Goal: Check status: Check status

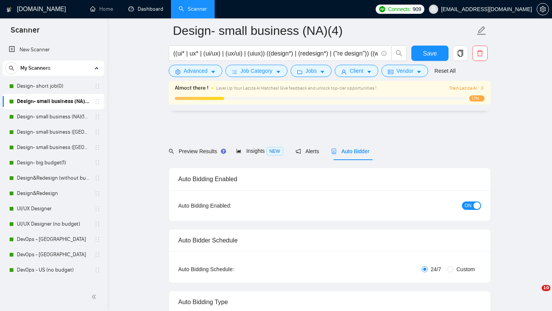
click at [144, 8] on link "Dashboard" at bounding box center [145, 9] width 35 height 7
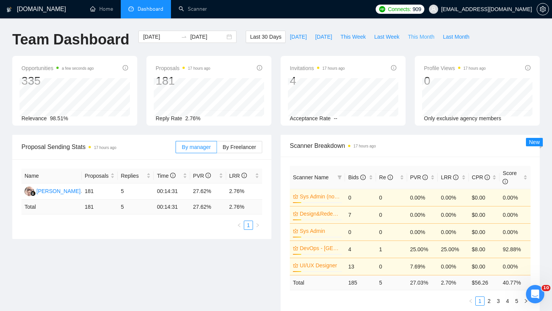
click at [419, 38] on span "This Month" at bounding box center [421, 37] width 26 height 8
type input "[DATE]"
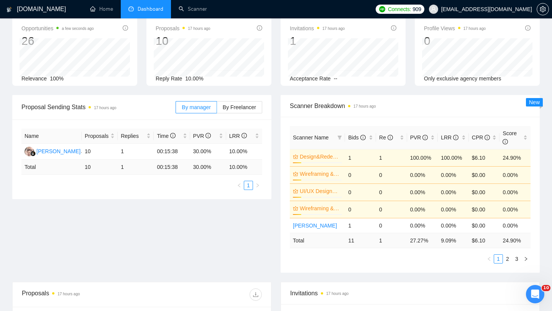
scroll to position [38, 0]
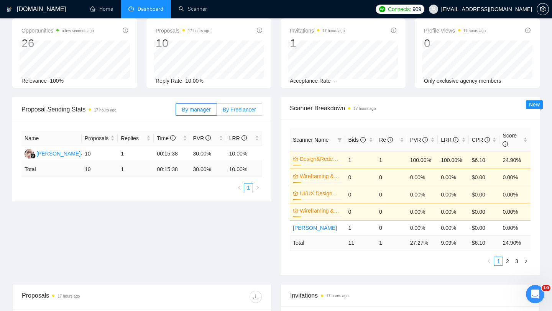
click at [235, 113] on label "By Freelancer" at bounding box center [239, 110] width 45 height 12
click at [217, 112] on input "By Freelancer" at bounding box center [217, 112] width 0 height 0
